Goal: Task Accomplishment & Management: Use online tool/utility

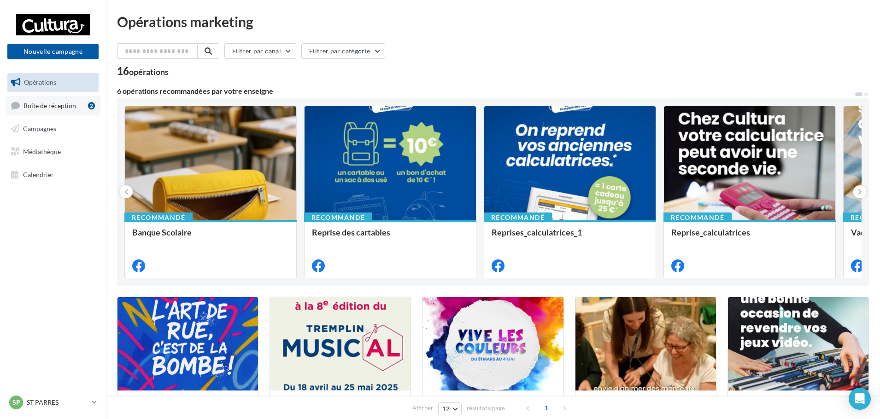
click at [74, 104] on span "Boîte de réception" at bounding box center [49, 105] width 52 height 8
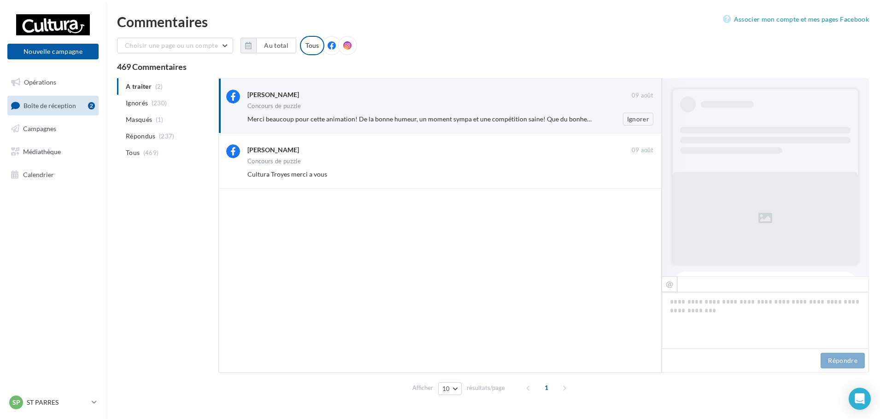
click at [353, 105] on div "Concours de puzzle" at bounding box center [450, 107] width 406 height 8
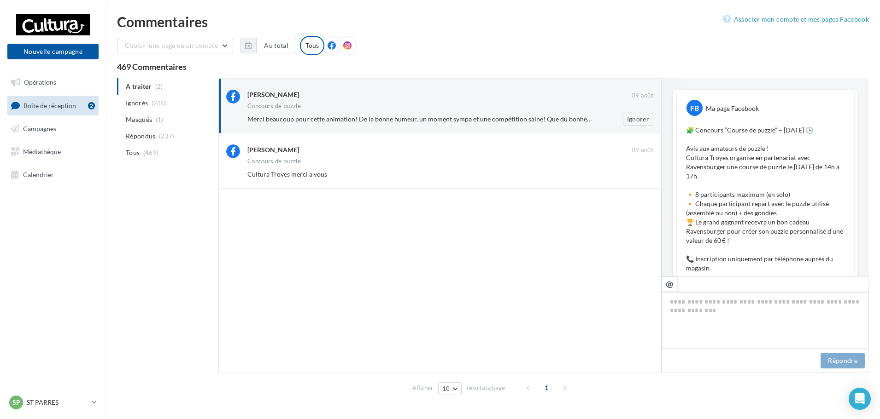
scroll to position [549, 0]
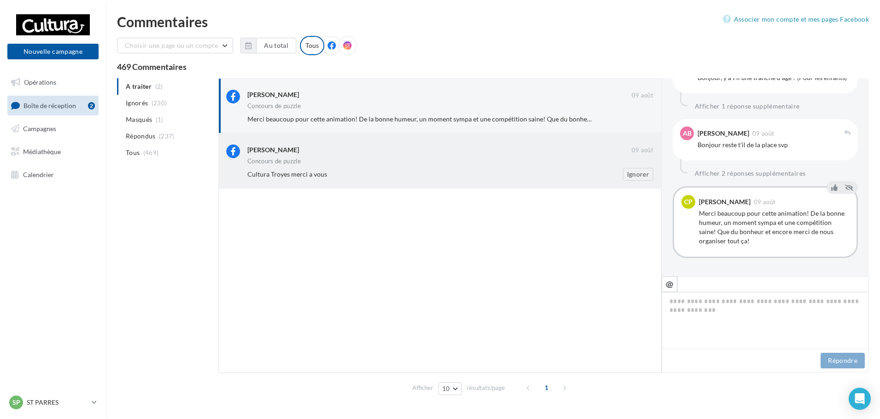
click at [317, 155] on div "[PERSON_NAME]" at bounding box center [439, 151] width 384 height 12
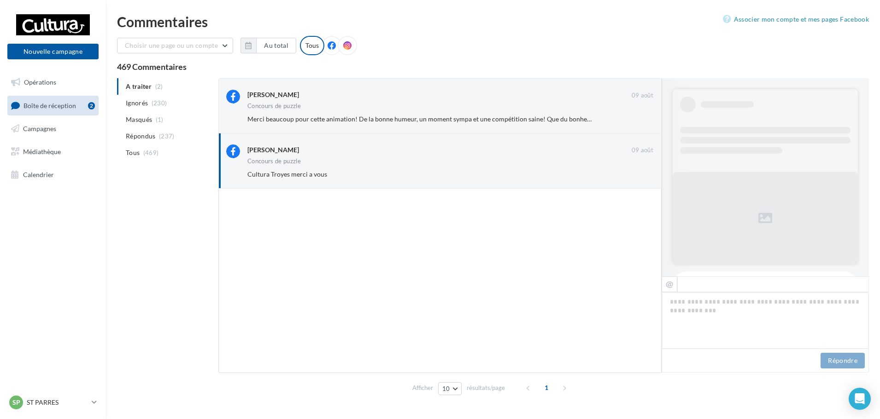
scroll to position [627, 0]
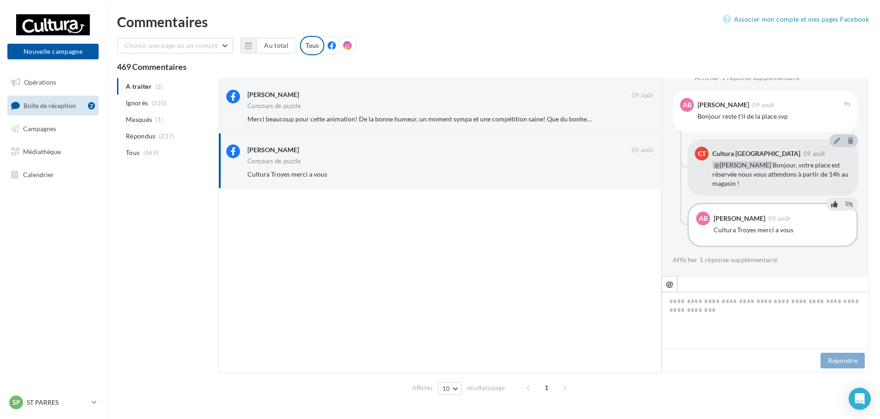
click at [829, 208] on button at bounding box center [834, 204] width 10 height 11
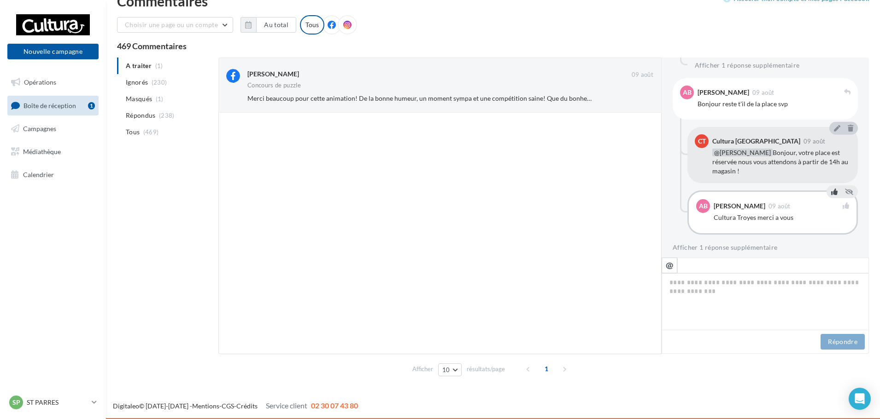
scroll to position [625, 0]
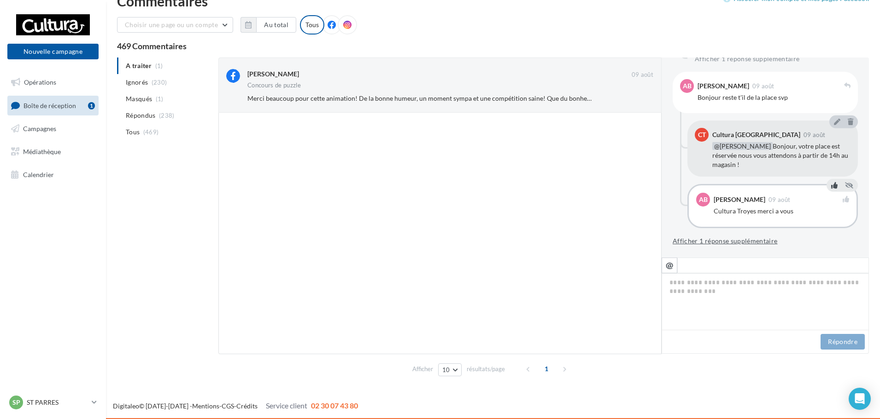
click at [748, 238] on button "Afficher 1 réponse supplémentaire" at bounding box center [724, 241] width 105 height 11
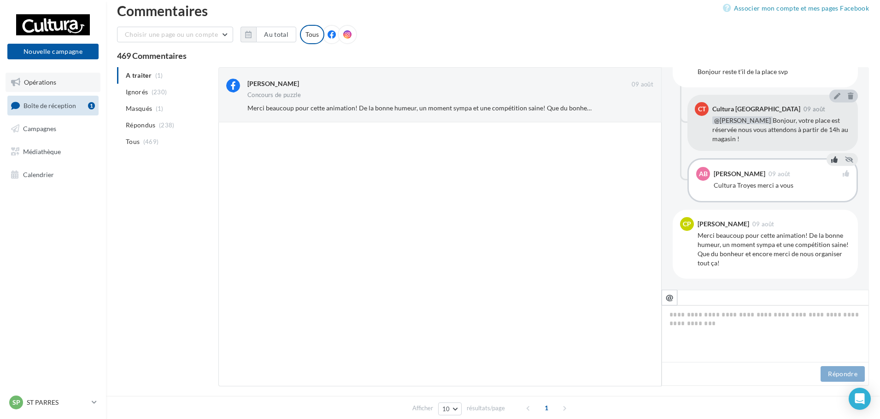
scroll to position [660, 0]
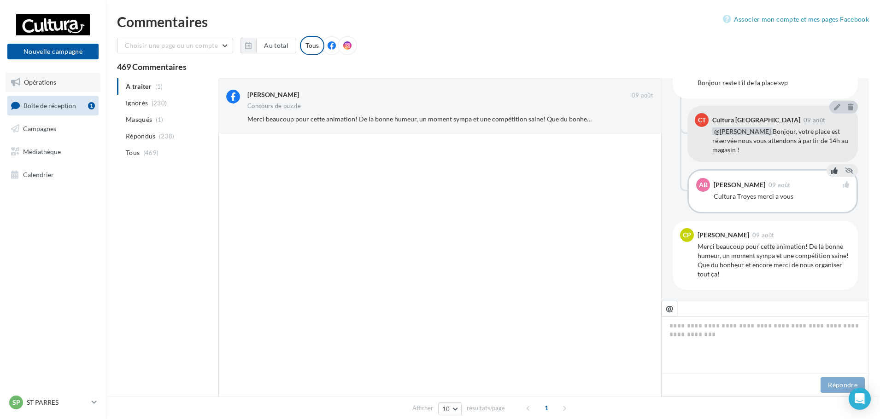
click at [58, 81] on link "Opérations" at bounding box center [53, 82] width 95 height 19
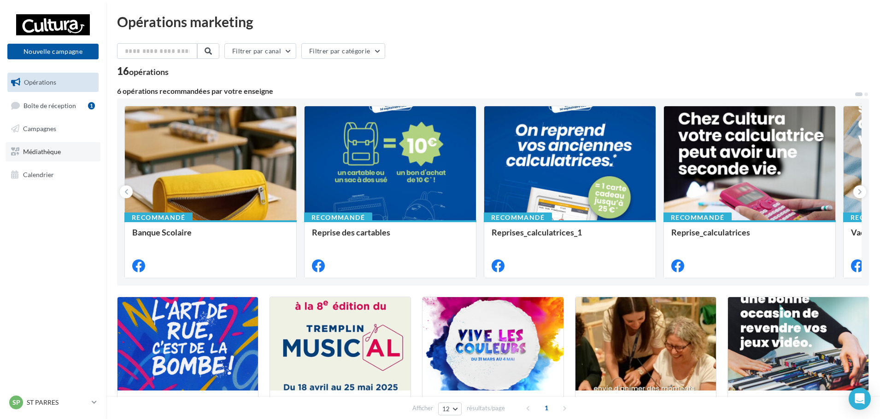
click at [64, 154] on link "Médiathèque" at bounding box center [53, 151] width 95 height 19
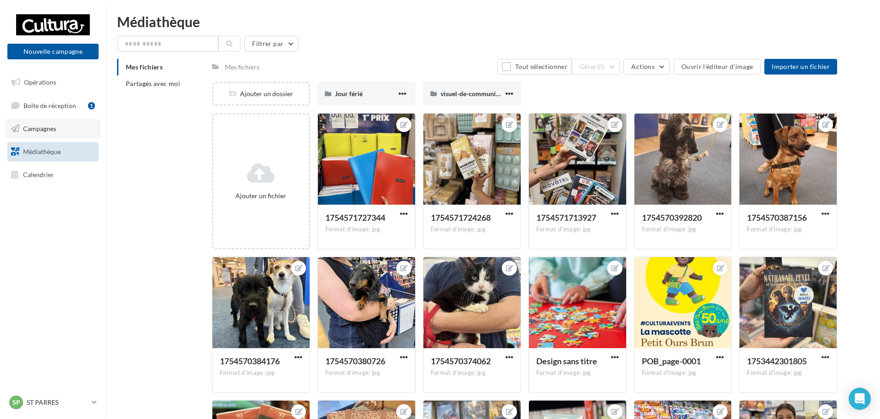
click at [43, 129] on span "Campagnes" at bounding box center [39, 129] width 33 height 8
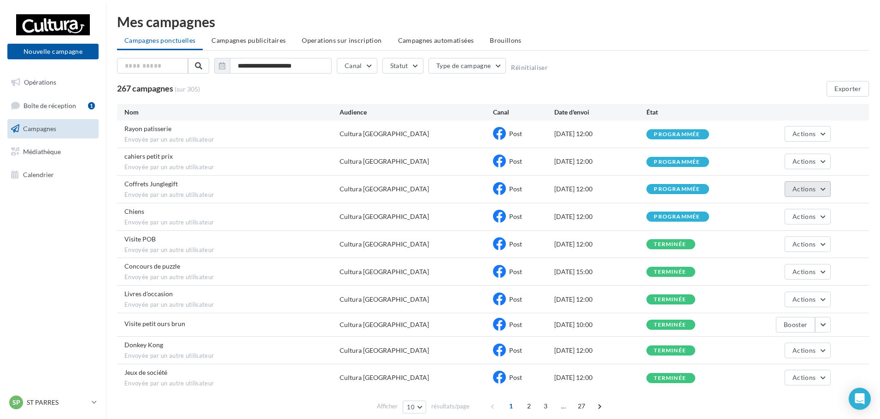
click at [811, 182] on button "Actions" at bounding box center [807, 189] width 46 height 16
click at [778, 211] on button "Voir les résultats" at bounding box center [784, 211] width 92 height 24
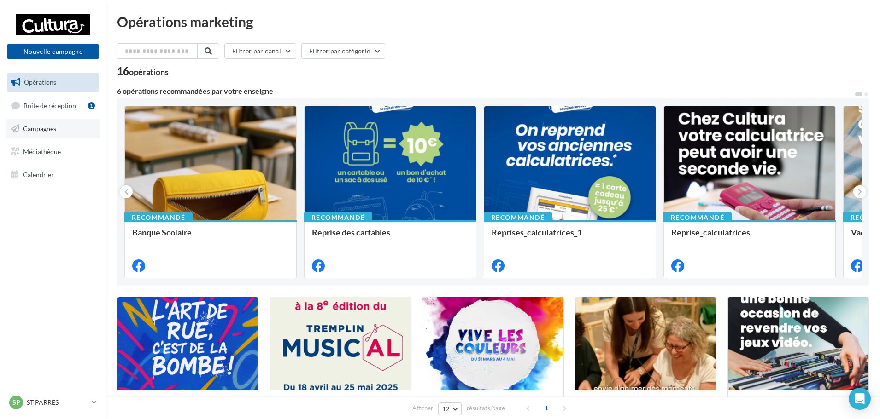
click at [57, 131] on link "Campagnes" at bounding box center [53, 128] width 95 height 19
